Goal: Task Accomplishment & Management: Use online tool/utility

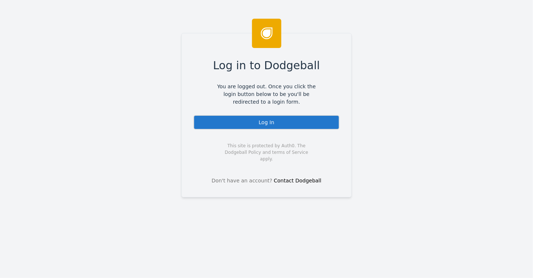
click at [245, 125] on div "Log In" at bounding box center [266, 122] width 146 height 15
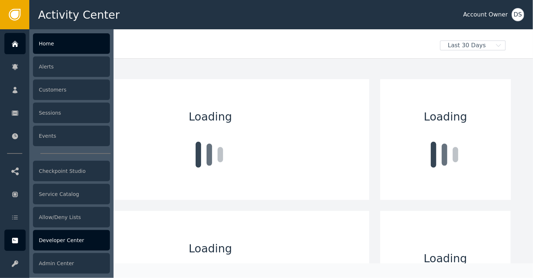
click at [15, 244] on icon at bounding box center [14, 241] width 7 height 8
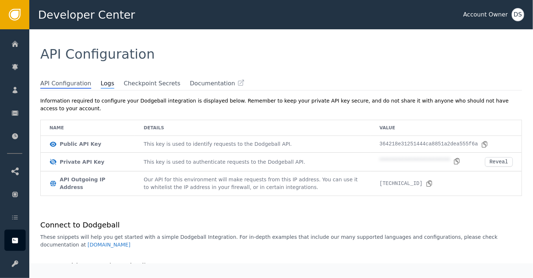
click at [101, 87] on span "Logs" at bounding box center [108, 84] width 14 height 10
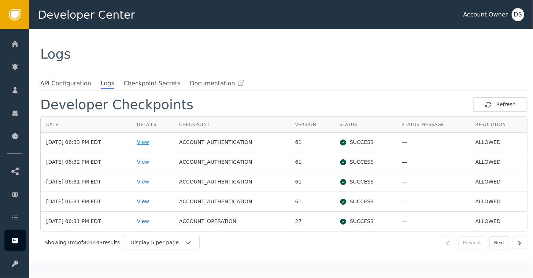
click at [153, 143] on div "View" at bounding box center [152, 143] width 31 height 8
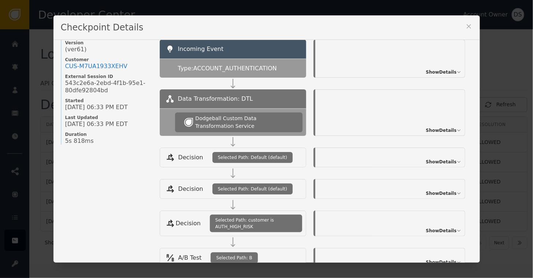
scroll to position [11, 0]
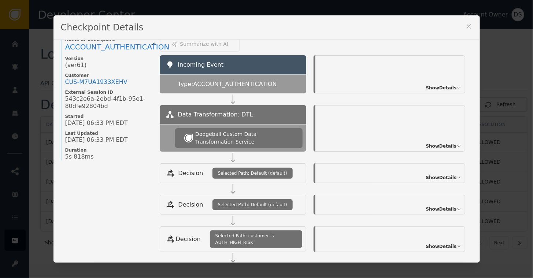
click at [465, 28] on icon at bounding box center [468, 26] width 7 height 7
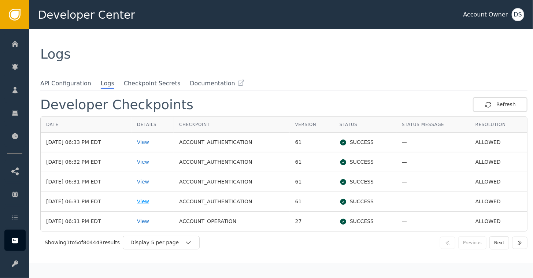
click at [152, 199] on div "View" at bounding box center [152, 202] width 31 height 8
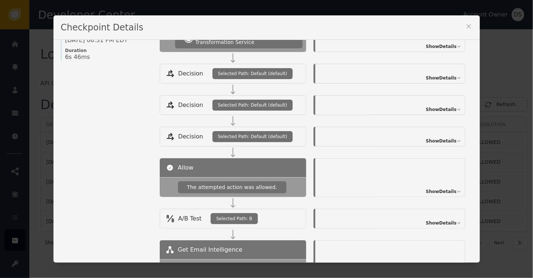
scroll to position [97, 0]
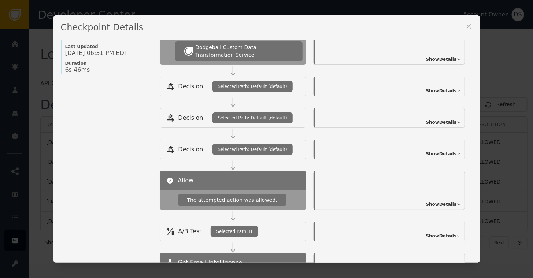
click at [467, 27] on icon at bounding box center [469, 27] width 4 height 4
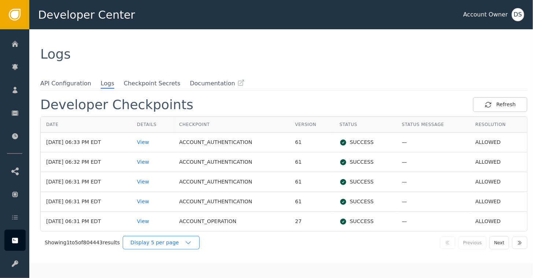
click at [181, 244] on div "Display 5 per page" at bounding box center [157, 243] width 54 height 8
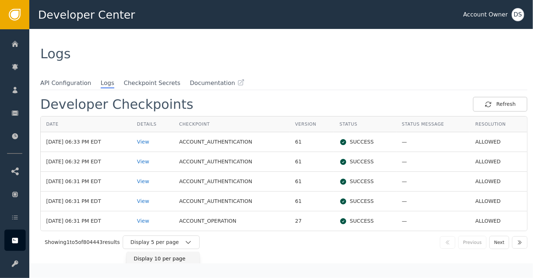
click at [162, 258] on div "Display 10 per page" at bounding box center [163, 259] width 59 height 8
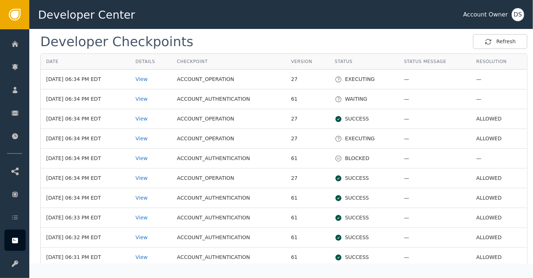
scroll to position [73, 0]
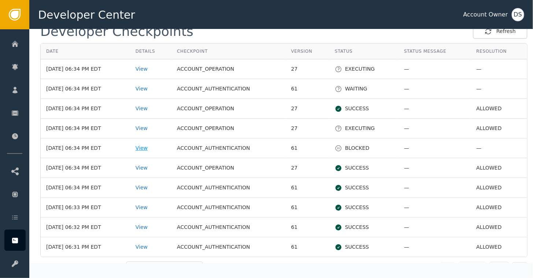
click at [146, 149] on div "View" at bounding box center [151, 148] width 30 height 8
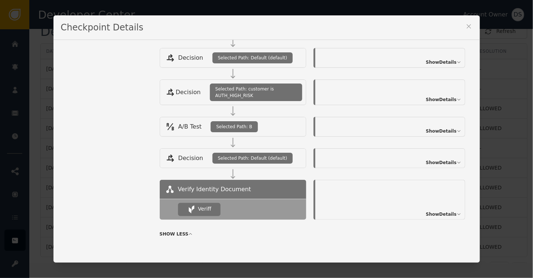
scroll to position [158, 0]
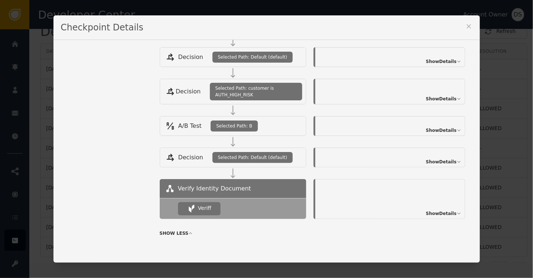
click at [438, 210] on span "Show Details" at bounding box center [441, 213] width 31 height 7
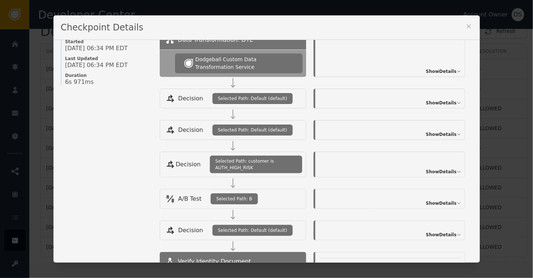
scroll to position [85, 0]
click at [471, 26] on icon at bounding box center [469, 27] width 4 height 4
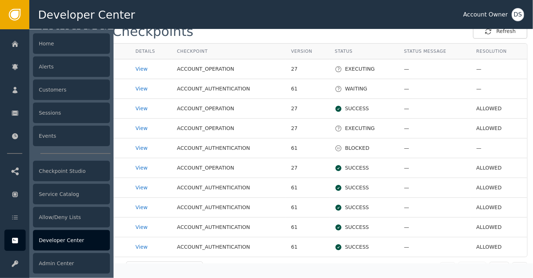
click at [64, 239] on div "Developer Center" at bounding box center [71, 240] width 77 height 21
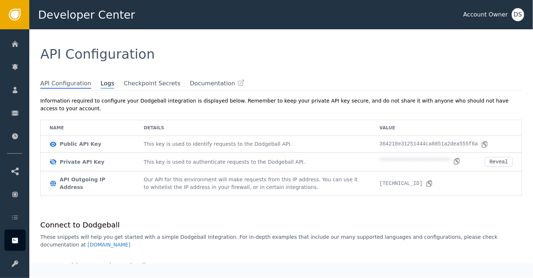
click at [101, 83] on span "Logs" at bounding box center [108, 84] width 14 height 10
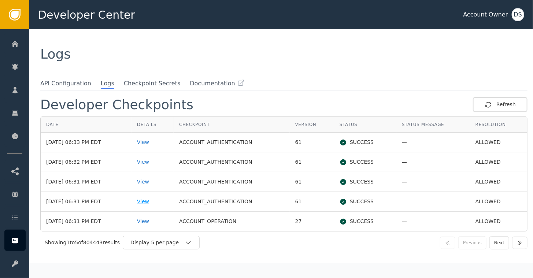
click at [150, 201] on div "View" at bounding box center [152, 202] width 31 height 8
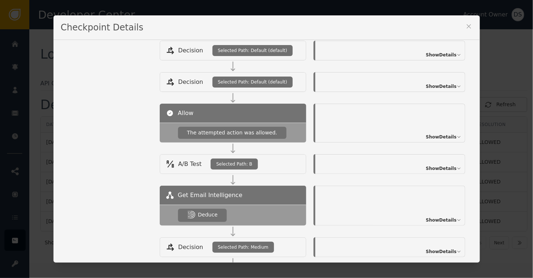
scroll to position [207, 0]
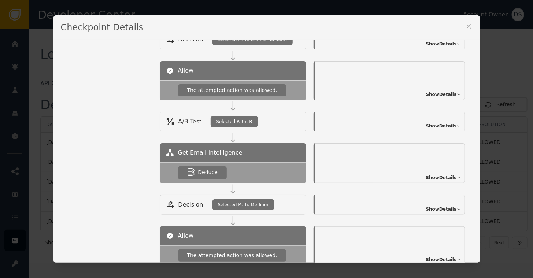
click at [437, 178] on span "Show Details" at bounding box center [441, 177] width 31 height 7
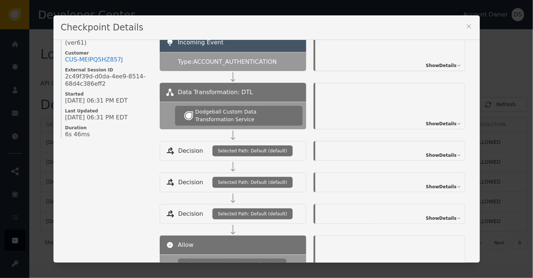
scroll to position [0, 0]
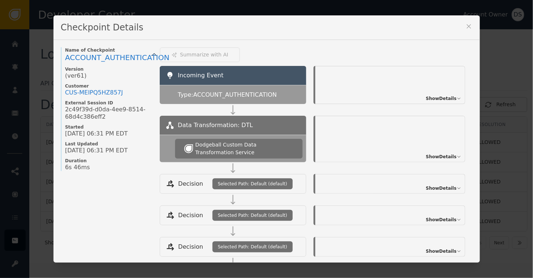
click at [465, 27] on icon at bounding box center [468, 26] width 7 height 7
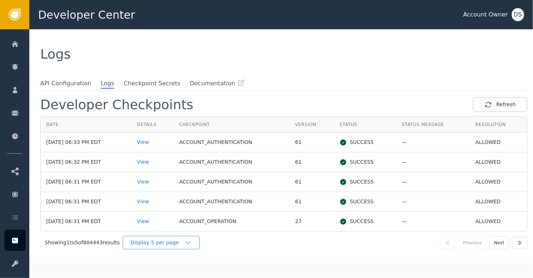
click at [184, 241] on div "Display 5 per page" at bounding box center [157, 243] width 54 height 8
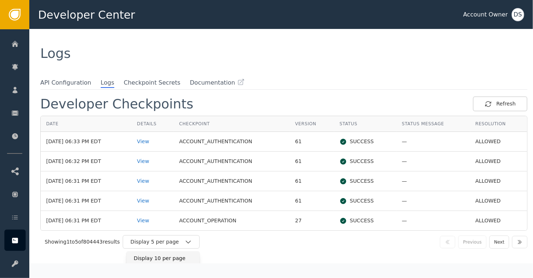
click at [164, 259] on div "Display 10 per page" at bounding box center [163, 259] width 59 height 8
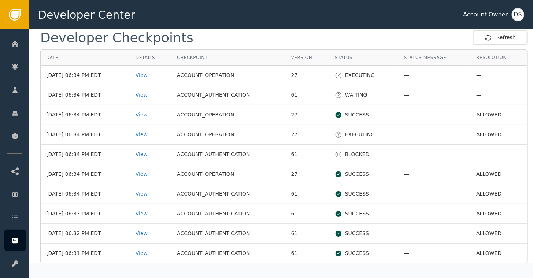
scroll to position [74, 0]
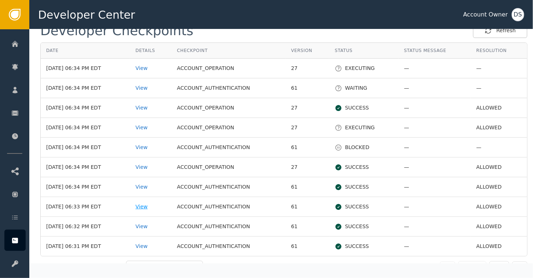
click at [147, 203] on div "View" at bounding box center [151, 207] width 30 height 8
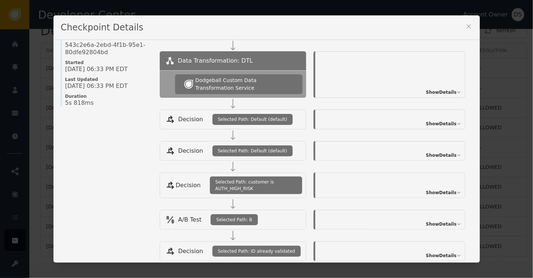
scroll to position [11, 0]
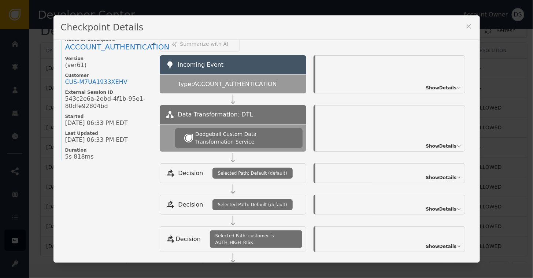
click at [467, 27] on icon at bounding box center [469, 27] width 4 height 4
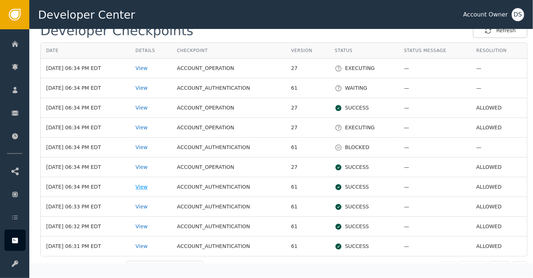
click at [148, 186] on div "View" at bounding box center [151, 187] width 30 height 8
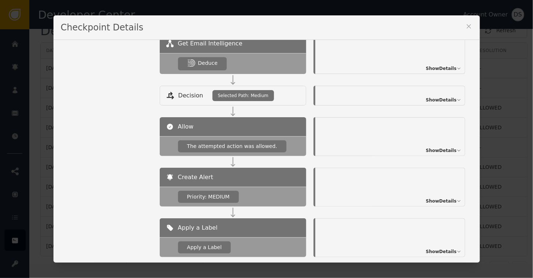
scroll to position [354, 0]
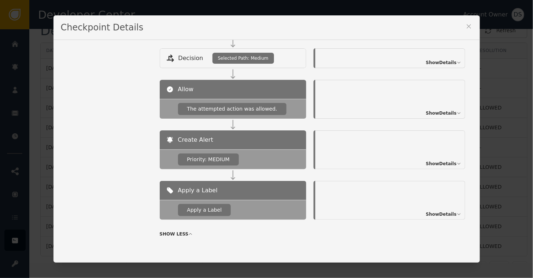
click at [466, 26] on icon at bounding box center [468, 26] width 7 height 7
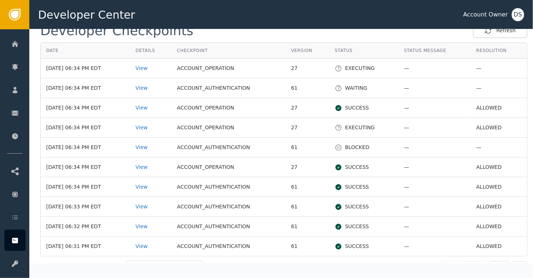
scroll to position [87, 0]
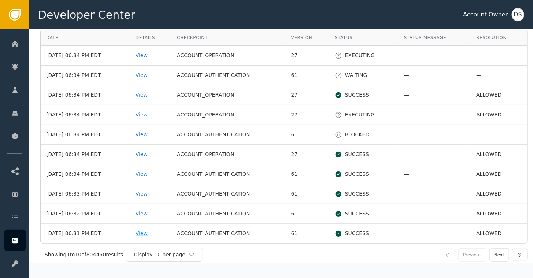
click at [150, 230] on div "View" at bounding box center [151, 234] width 30 height 8
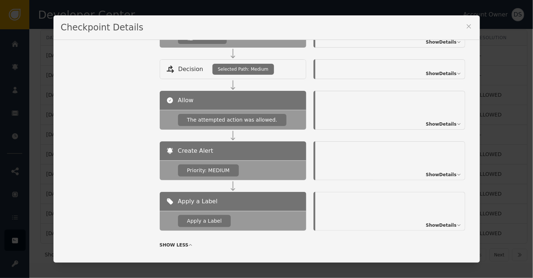
scroll to position [354, 0]
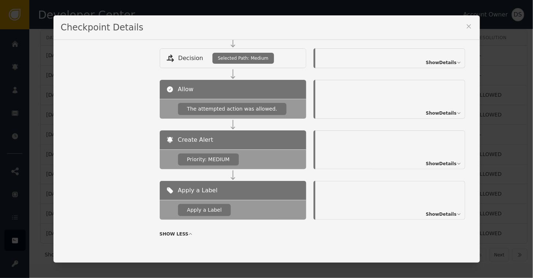
click at [469, 26] on icon at bounding box center [468, 26] width 7 height 7
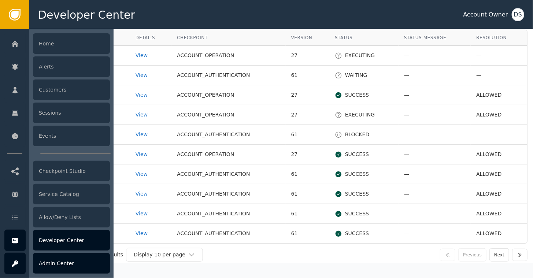
click at [18, 263] on icon at bounding box center [15, 264] width 6 height 7
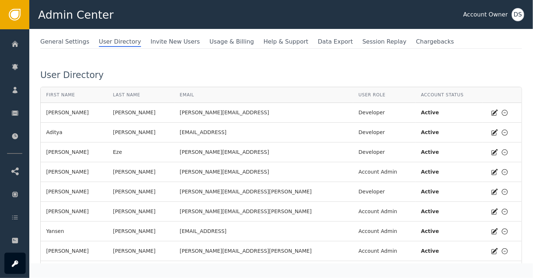
scroll to position [21, 0]
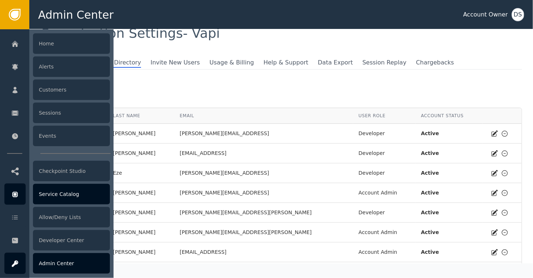
click at [57, 189] on div "Service Catalog" at bounding box center [71, 194] width 77 height 21
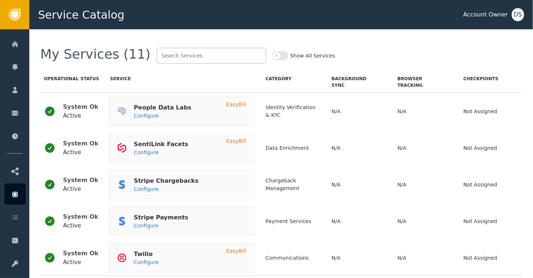
scroll to position [73, 0]
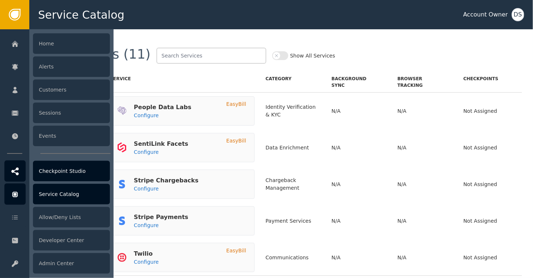
click at [47, 172] on div "Checkpoint Studio" at bounding box center [71, 171] width 77 height 21
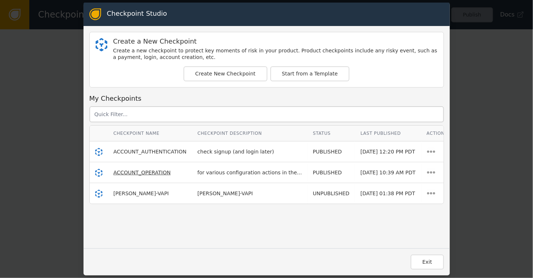
click at [121, 172] on span "ACCOUNT_OPERATION" at bounding box center [142, 173] width 57 height 6
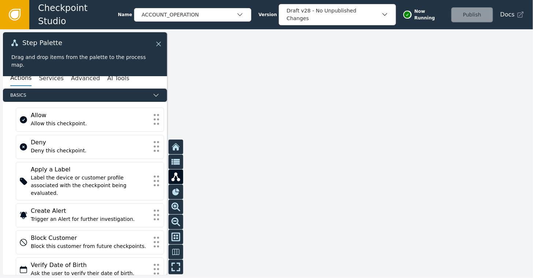
click at [159, 47] on icon at bounding box center [159, 44] width 8 height 8
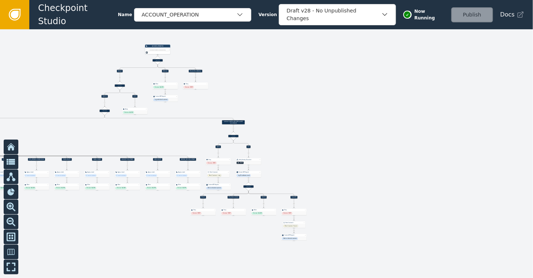
drag, startPoint x: 200, startPoint y: 121, endPoint x: 351, endPoint y: 94, distance: 153.7
click at [351, 94] on div at bounding box center [266, 153] width 533 height 249
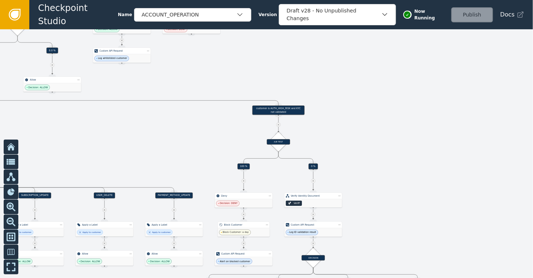
drag, startPoint x: 165, startPoint y: 185, endPoint x: 357, endPoint y: 137, distance: 198.1
click at [357, 137] on div at bounding box center [266, 153] width 533 height 249
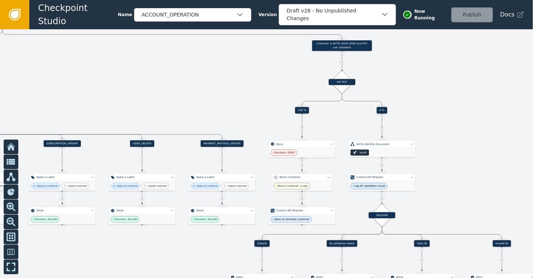
drag, startPoint x: 150, startPoint y: 168, endPoint x: 209, endPoint y: 110, distance: 82.1
click at [209, 110] on div at bounding box center [266, 153] width 533 height 249
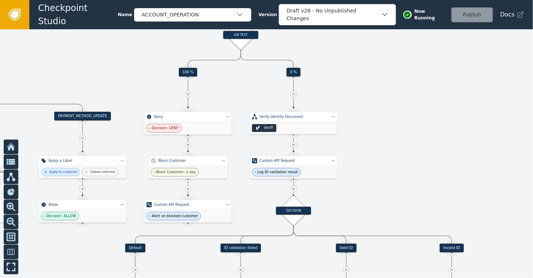
drag, startPoint x: 269, startPoint y: 109, endPoint x: 125, endPoint y: 71, distance: 149.0
click at [125, 71] on div at bounding box center [266, 153] width 533 height 249
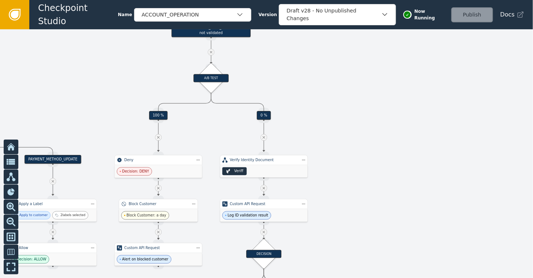
drag, startPoint x: 321, startPoint y: 61, endPoint x: 307, endPoint y: 102, distance: 43.3
click at [307, 102] on div at bounding box center [266, 153] width 533 height 249
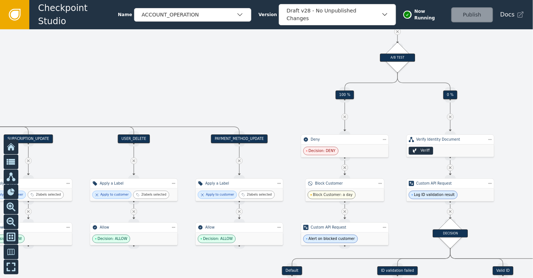
drag, startPoint x: 110, startPoint y: 75, endPoint x: 281, endPoint y: 57, distance: 171.8
click at [281, 57] on div at bounding box center [266, 153] width 533 height 249
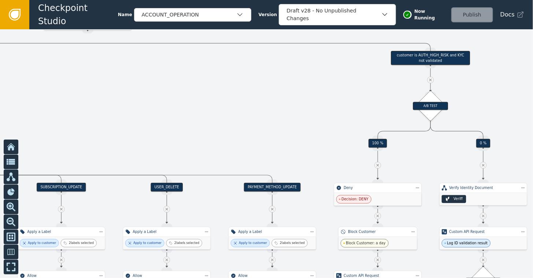
drag, startPoint x: 160, startPoint y: 84, endPoint x: 213, endPoint y: 134, distance: 72.1
click at [213, 134] on div at bounding box center [266, 153] width 533 height 249
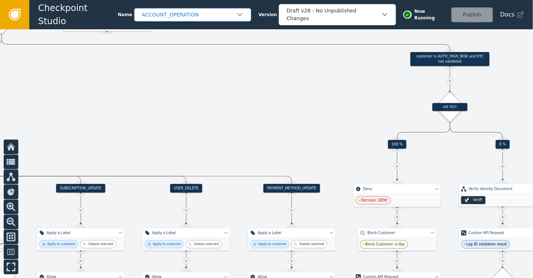
click at [220, 15] on div "ACCOUNT_OPERATION" at bounding box center [189, 15] width 95 height 8
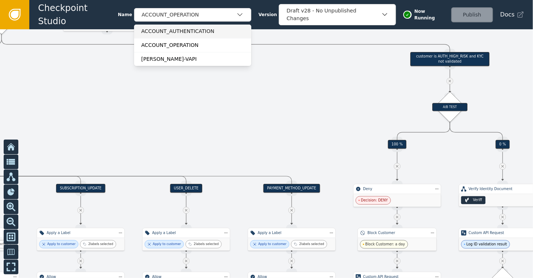
click at [192, 30] on div "ACCOUNT_AUTHENTICATION" at bounding box center [192, 31] width 103 height 8
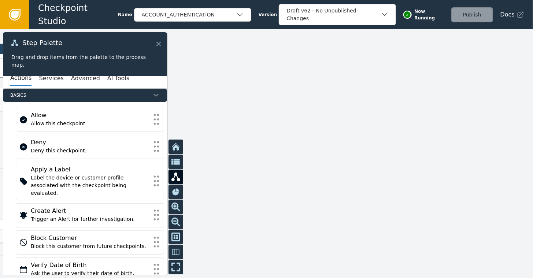
click at [161, 43] on icon at bounding box center [159, 44] width 8 height 8
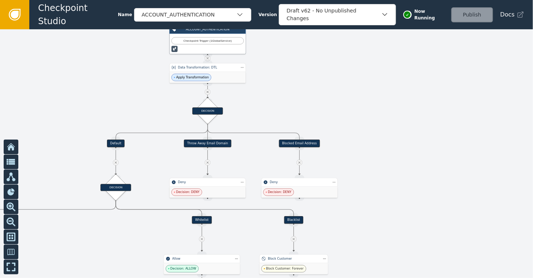
drag, startPoint x: 116, startPoint y: 101, endPoint x: 323, endPoint y: 68, distance: 210.1
click at [323, 68] on div at bounding box center [266, 153] width 533 height 249
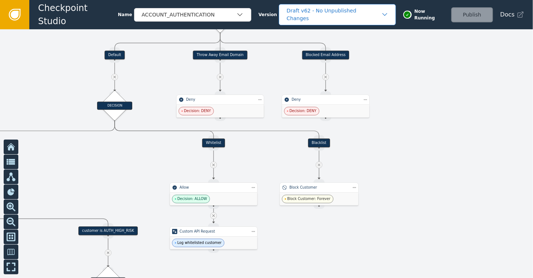
drag, startPoint x: 269, startPoint y: 115, endPoint x: 299, endPoint y: 11, distance: 108.2
click at [299, 0] on div "Checkpoint Studio Name ACCOUNT_AUTHENTICATION Version Draft v62 - No Unpublishe…" at bounding box center [266, 0] width 533 height 0
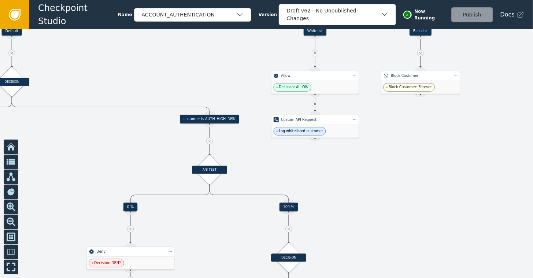
drag, startPoint x: 293, startPoint y: 229, endPoint x: 395, endPoint y: 119, distance: 150.4
click at [395, 119] on div at bounding box center [266, 153] width 533 height 249
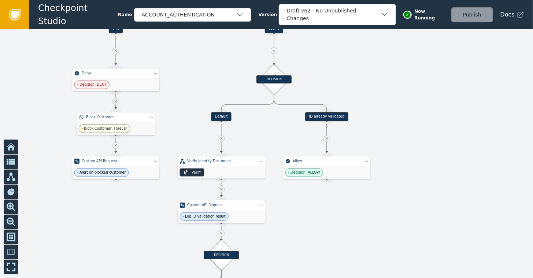
drag, startPoint x: 101, startPoint y: 150, endPoint x: 86, endPoint y: -25, distance: 175.8
click at [86, 0] on html "Checkpoint Studio Name ACCOUNT_AUTHENTICATION Version Draft v62 - No Unpublishe…" at bounding box center [266, 0] width 533 height 0
click at [245, 143] on div at bounding box center [266, 153] width 533 height 249
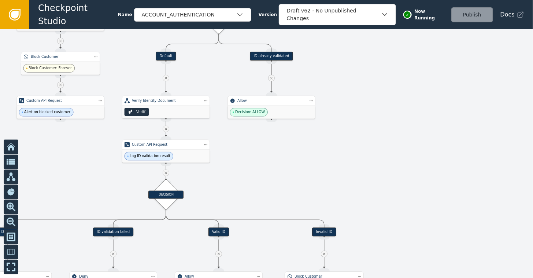
drag, startPoint x: 176, startPoint y: 123, endPoint x: 121, endPoint y: 63, distance: 82.0
click at [121, 63] on div at bounding box center [266, 153] width 533 height 249
click at [166, 113] on div "Veriff" at bounding box center [166, 112] width 88 height 12
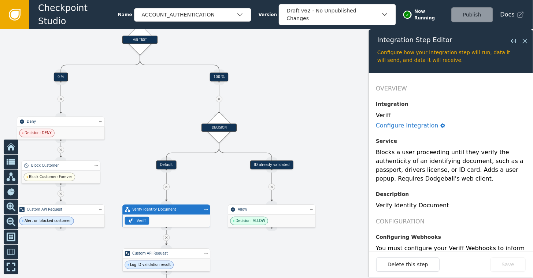
drag, startPoint x: 208, startPoint y: 70, endPoint x: 209, endPoint y: 176, distance: 106.6
click at [209, 176] on div at bounding box center [266, 153] width 533 height 249
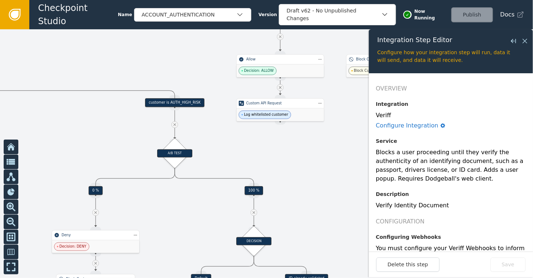
drag, startPoint x: 158, startPoint y: 120, endPoint x: 195, endPoint y: 231, distance: 116.9
click at [195, 231] on div at bounding box center [266, 153] width 533 height 249
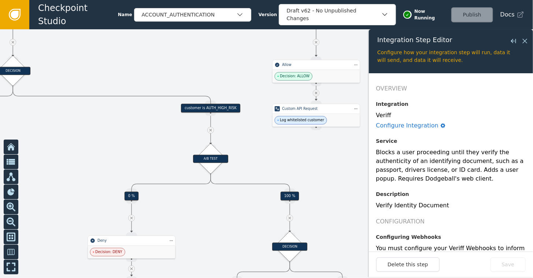
drag, startPoint x: 88, startPoint y: 131, endPoint x: 124, endPoint y: 139, distance: 36.9
click at [124, 139] on div at bounding box center [266, 153] width 533 height 249
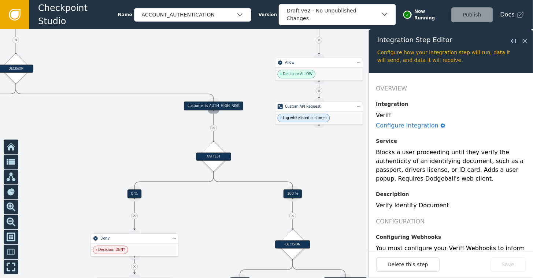
click at [219, 109] on div "Source Handle for step" at bounding box center [213, 110] width 11 height 7
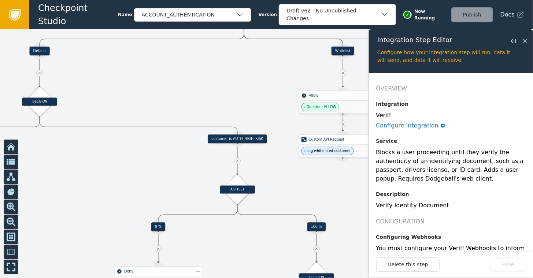
drag, startPoint x: 167, startPoint y: 123, endPoint x: 192, endPoint y: 153, distance: 38.8
click at [192, 153] on div at bounding box center [266, 153] width 533 height 249
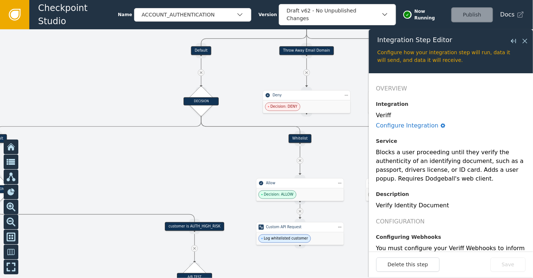
drag, startPoint x: 142, startPoint y: 61, endPoint x: 102, endPoint y: 150, distance: 97.9
click at [102, 150] on div at bounding box center [266, 153] width 533 height 249
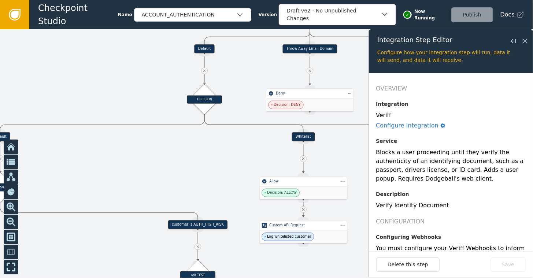
click at [194, 225] on div "customer is AUTH_HIGH_RISK" at bounding box center [197, 224] width 59 height 9
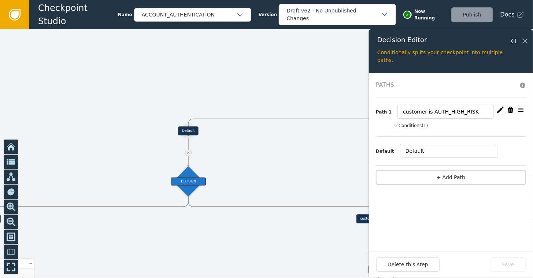
drag, startPoint x: 148, startPoint y: 71, endPoint x: 343, endPoint y: 64, distance: 194.3
click at [343, 64] on div at bounding box center [266, 153] width 533 height 249
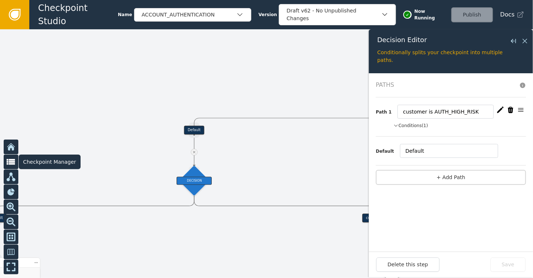
click at [12, 166] on button at bounding box center [11, 162] width 15 height 15
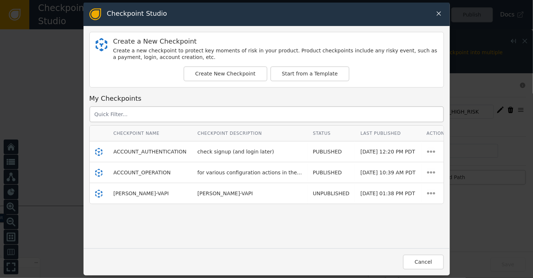
click at [66, 80] on div "Checkpoint Studio Create a New Checkpoint Create a new checkpoint to protect ke…" at bounding box center [266, 139] width 533 height 278
click at [428, 260] on button "Cancel" at bounding box center [423, 262] width 41 height 15
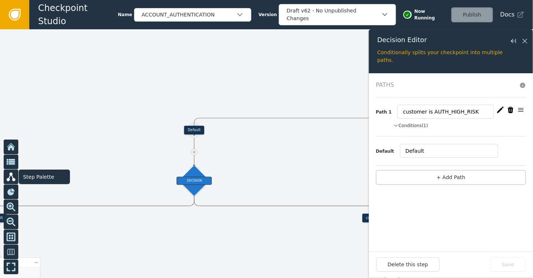
click at [13, 178] on icon at bounding box center [11, 177] width 9 height 9
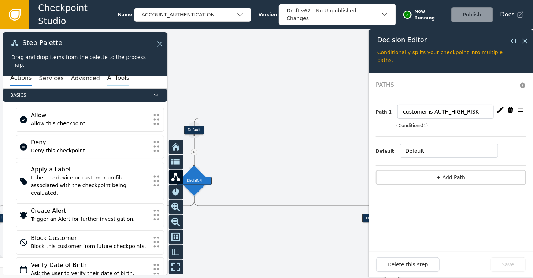
click at [107, 77] on button "AI Tools" at bounding box center [118, 78] width 22 height 15
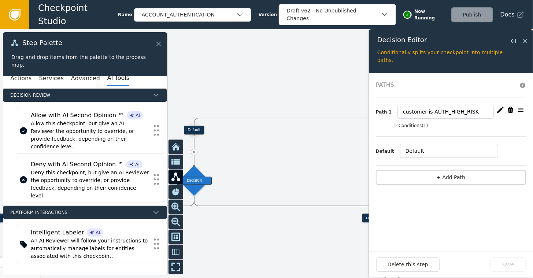
click at [161, 44] on icon at bounding box center [159, 44] width 8 height 8
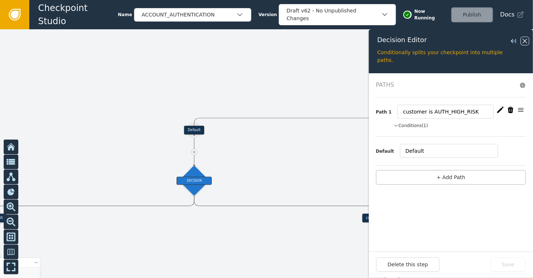
click at [525, 40] on icon at bounding box center [525, 41] width 8 height 8
